Goal: Task Accomplishment & Management: Manage account settings

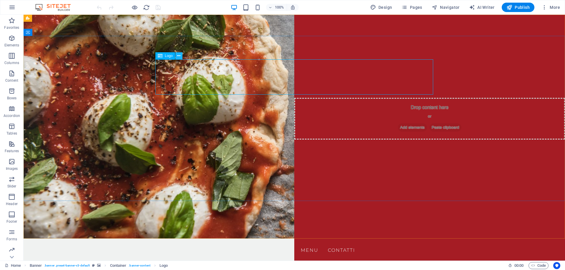
click at [178, 57] on icon at bounding box center [178, 56] width 3 height 6
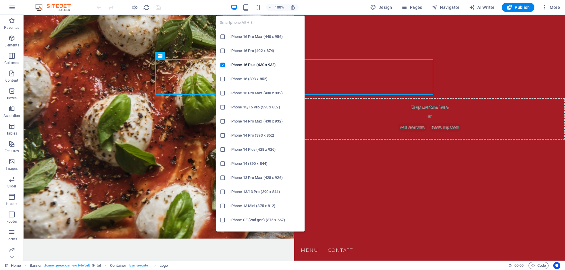
click at [258, 6] on icon "button" at bounding box center [257, 7] width 7 height 7
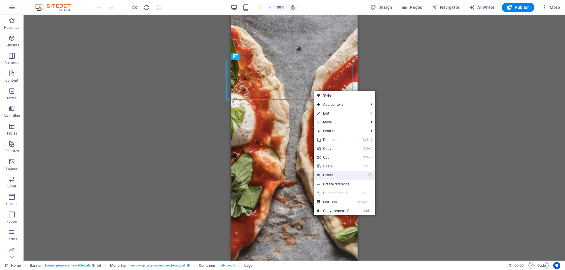
click at [336, 177] on link "⌦ Delete" at bounding box center [333, 175] width 39 height 9
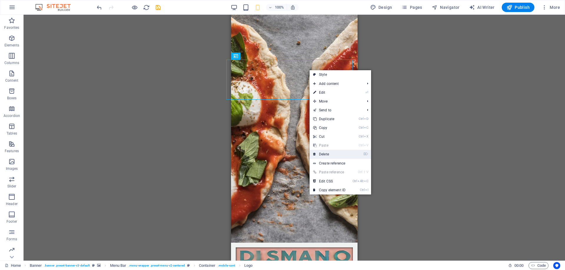
click at [332, 156] on link "⌦ Delete" at bounding box center [329, 154] width 39 height 9
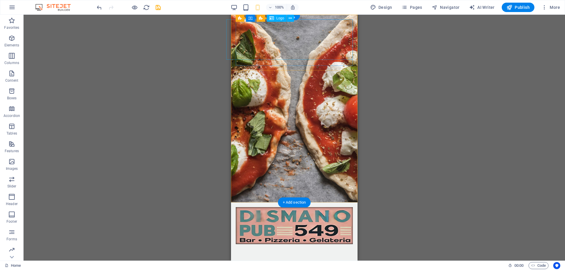
click at [320, 207] on div at bounding box center [294, 225] width 117 height 37
click at [299, 207] on div at bounding box center [294, 225] width 117 height 37
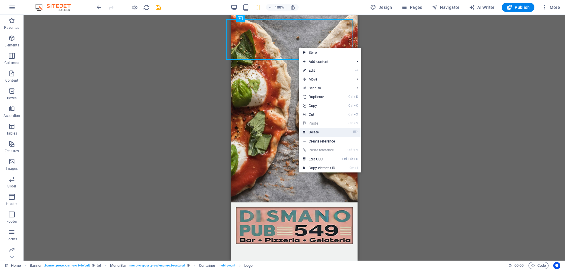
click at [325, 131] on link "⌦ Delete" at bounding box center [318, 132] width 39 height 9
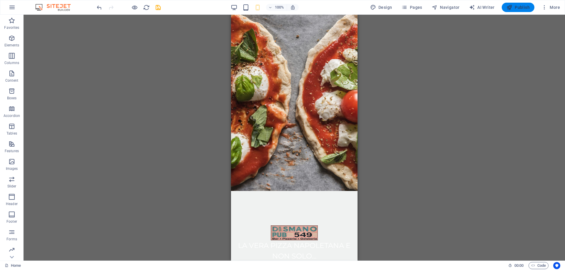
click at [529, 8] on span "Publish" at bounding box center [517, 7] width 23 height 6
checkbox input "false"
